Goal: Navigation & Orientation: Find specific page/section

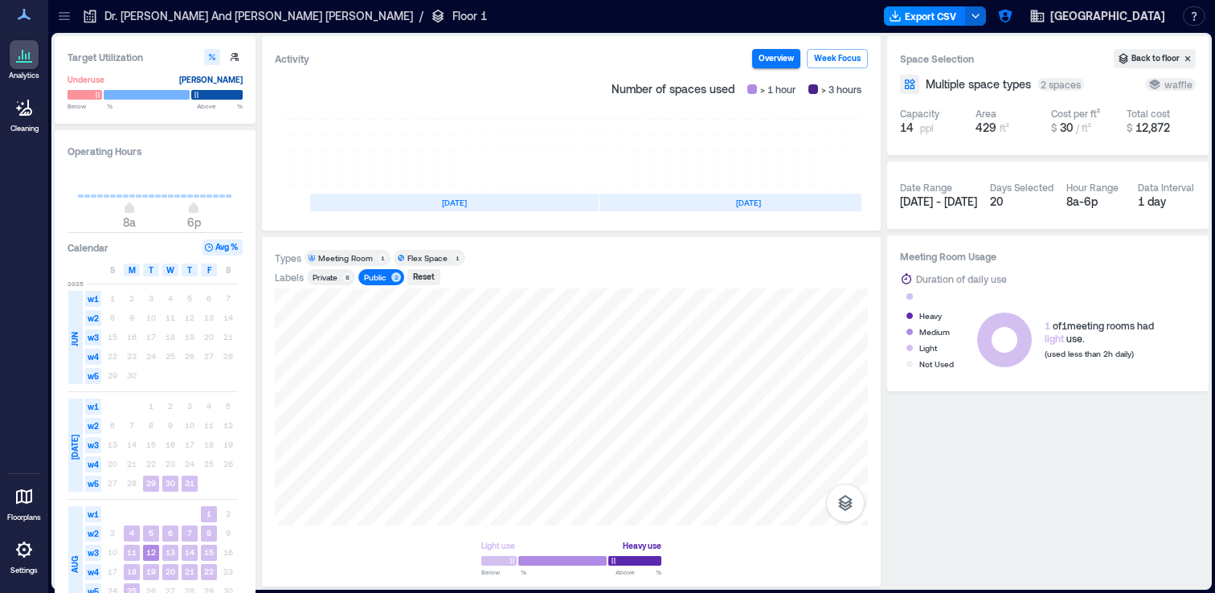
scroll to position [0, 288]
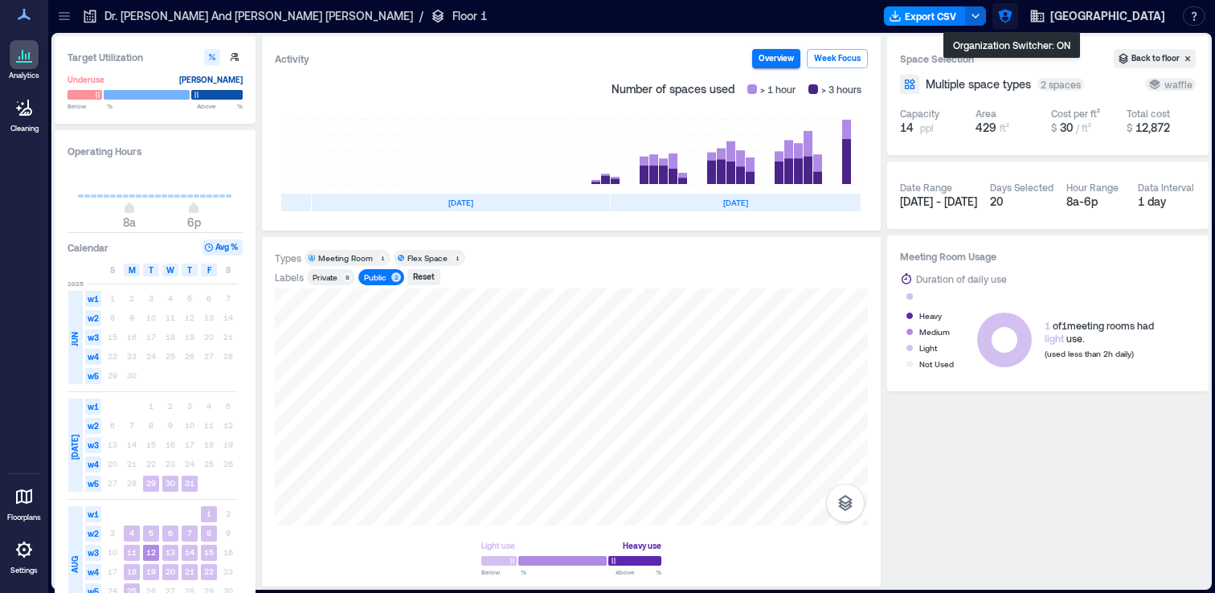
click at [1012, 15] on icon "button" at bounding box center [1005, 17] width 14 height 14
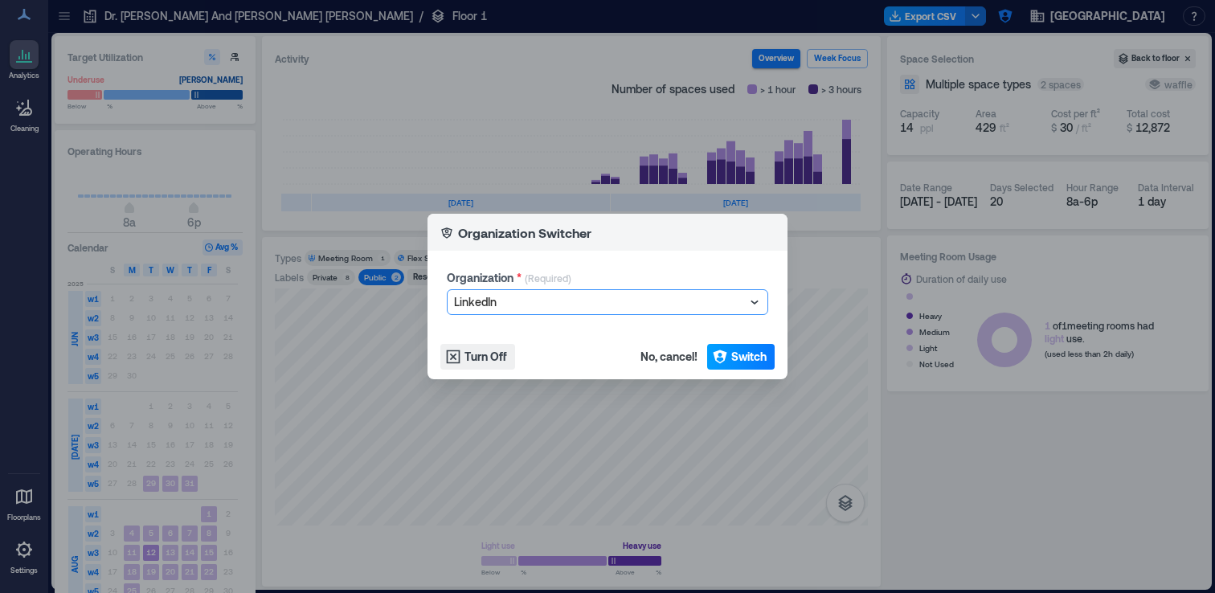
click at [760, 360] on span "Switch" at bounding box center [748, 357] width 35 height 16
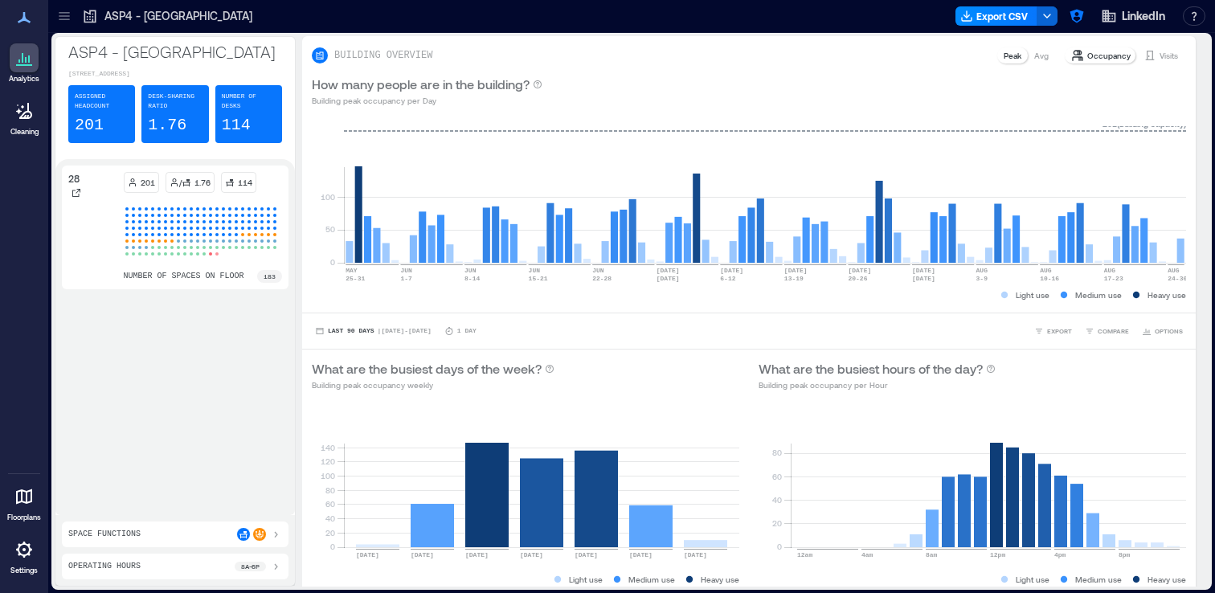
click at [62, 25] on div at bounding box center [64, 16] width 26 height 26
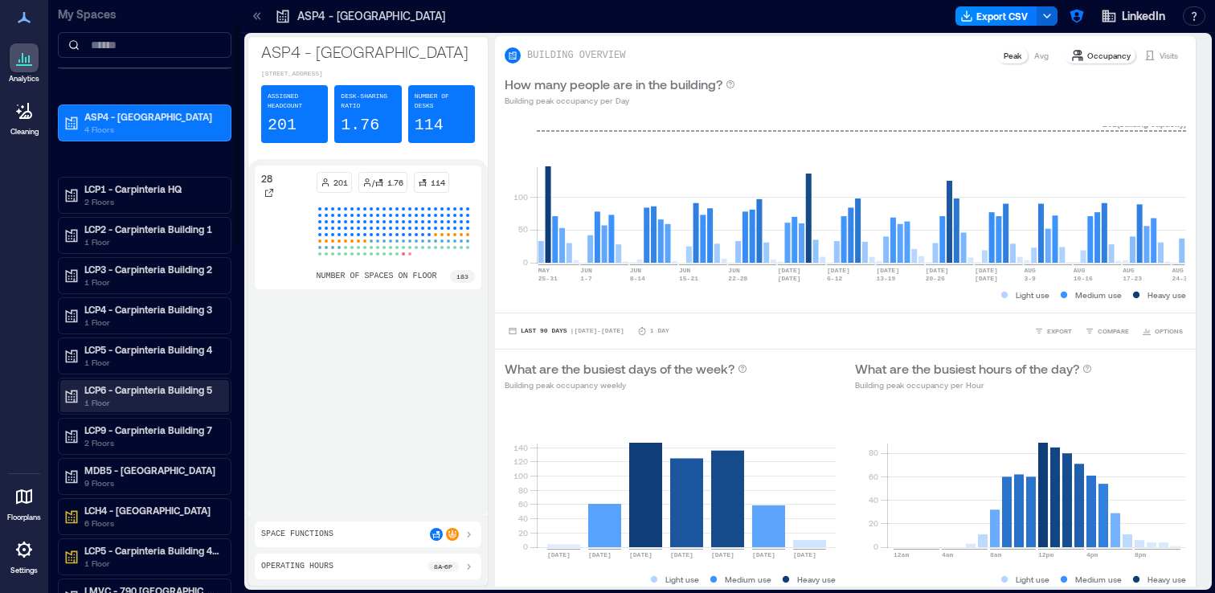
scroll to position [102, 0]
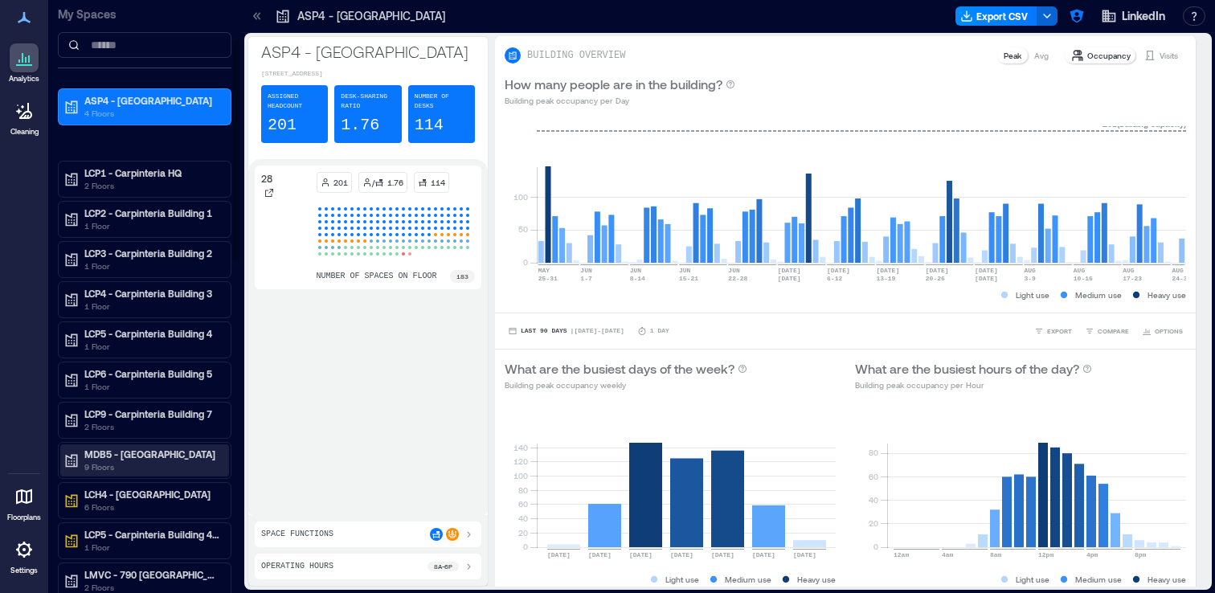
click at [173, 463] on p "9 Floors" at bounding box center [151, 467] width 135 height 13
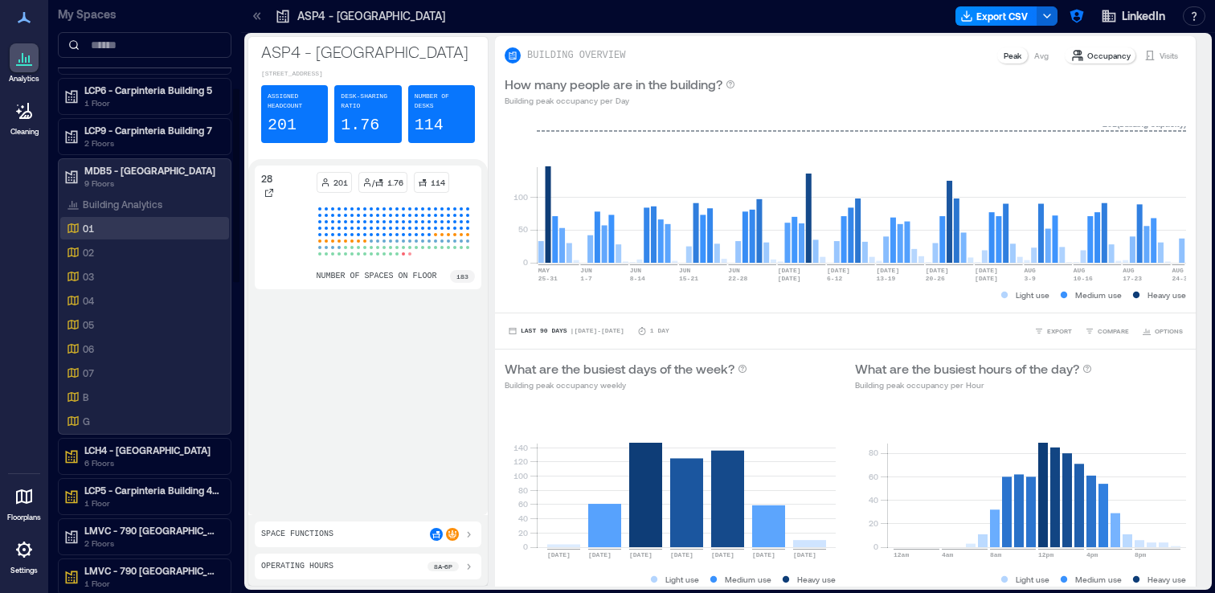
scroll to position [406, 0]
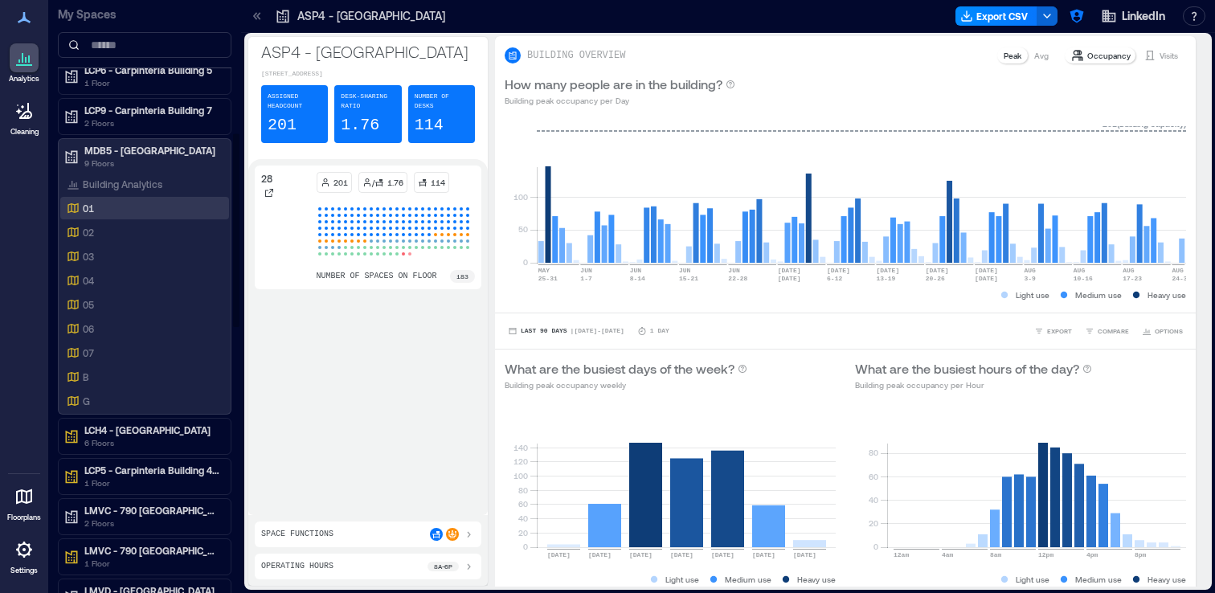
click at [145, 215] on div "01" at bounding box center [141, 208] width 156 height 16
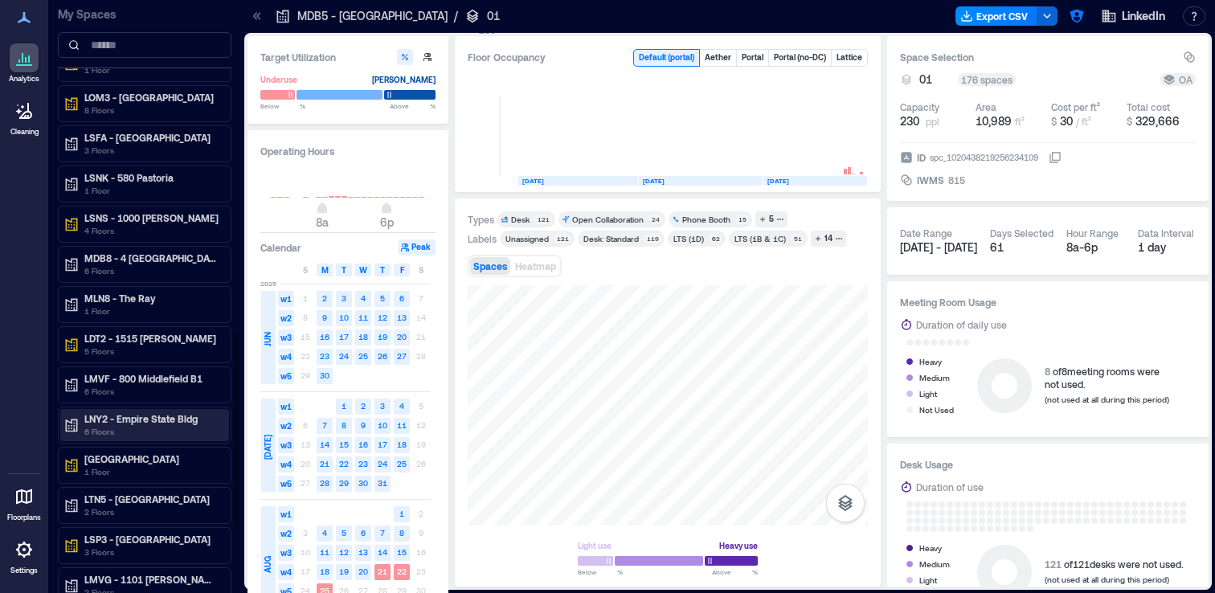
scroll to position [1018, 0]
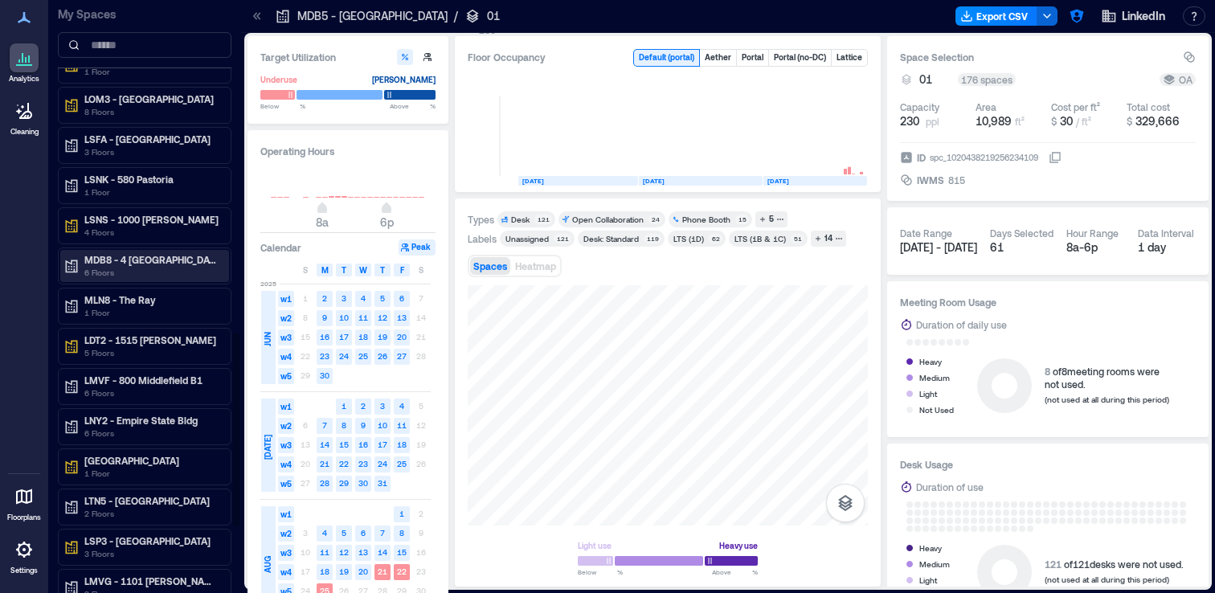
click at [181, 273] on p "6 Floors" at bounding box center [151, 272] width 135 height 13
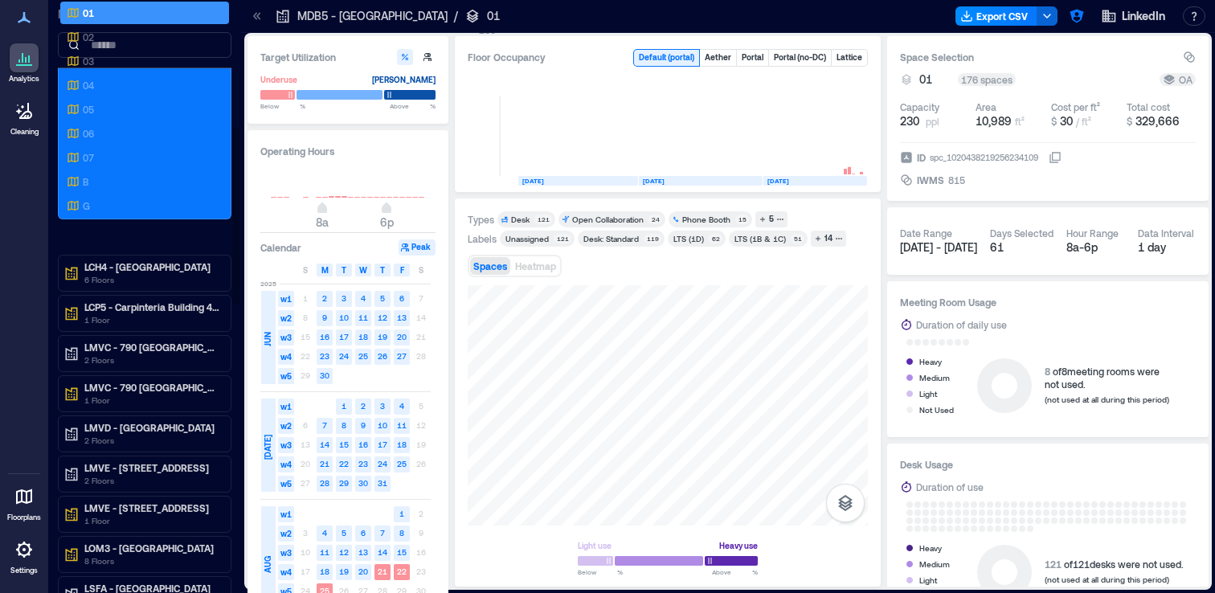
scroll to position [261, 0]
